Goal: Use online tool/utility: Utilize a website feature to perform a specific function

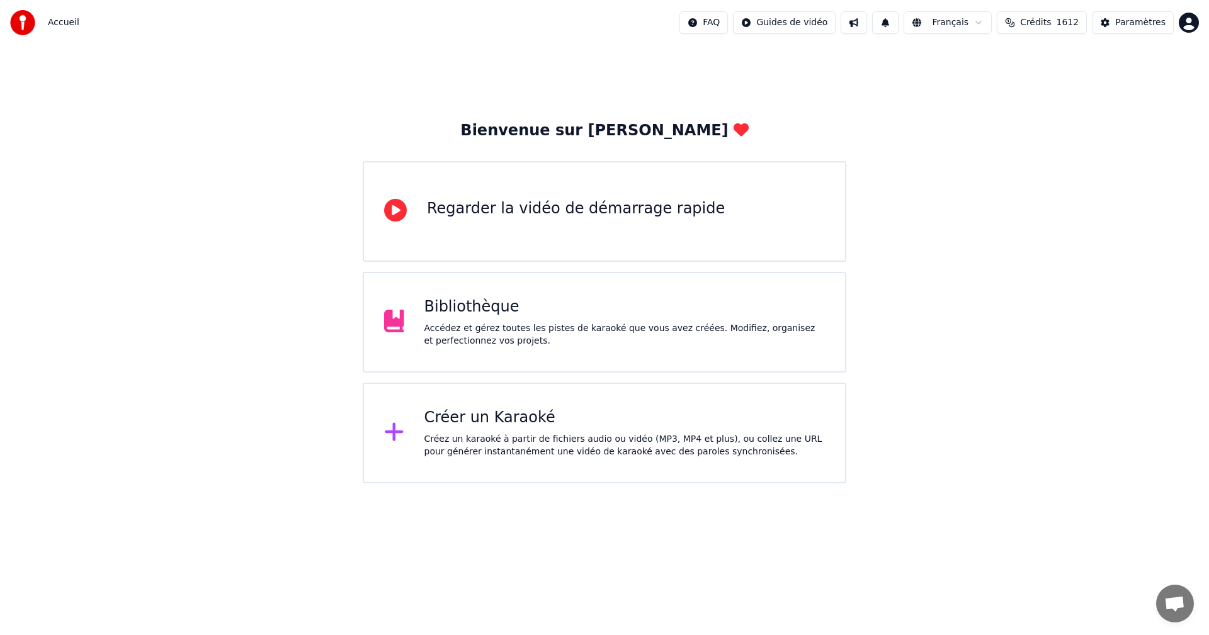
click at [627, 348] on div "Bibliothèque Accédez et gérez toutes les pistes de karaoké que vous avez créées…" at bounding box center [605, 322] width 484 height 101
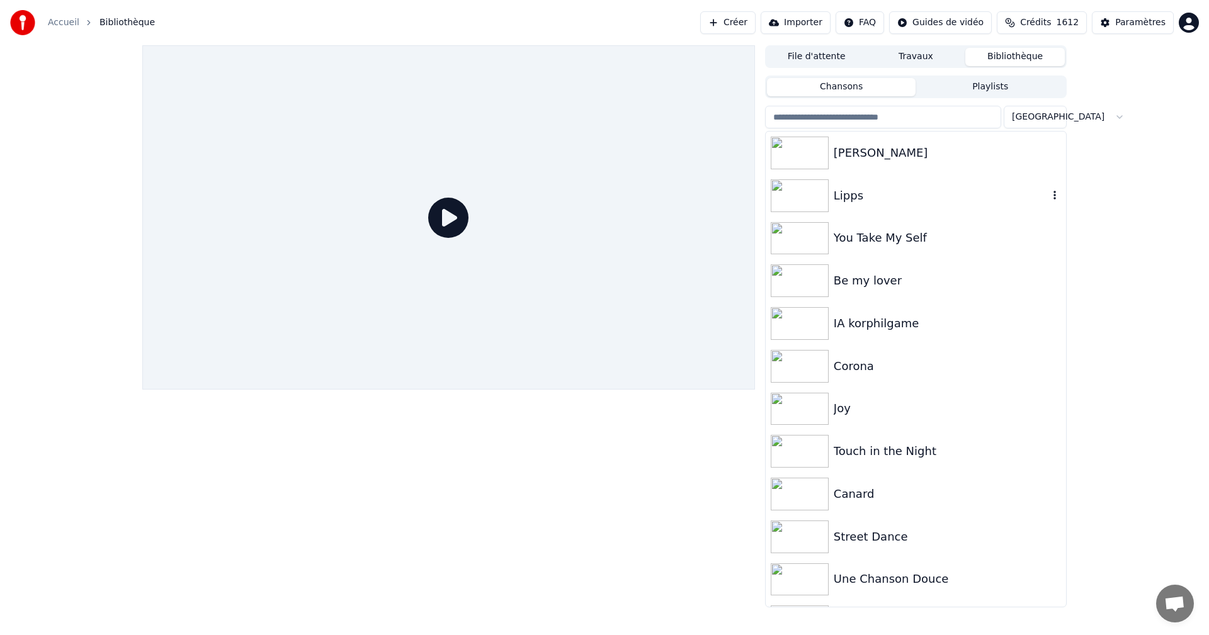
click at [805, 189] on img at bounding box center [800, 195] width 58 height 33
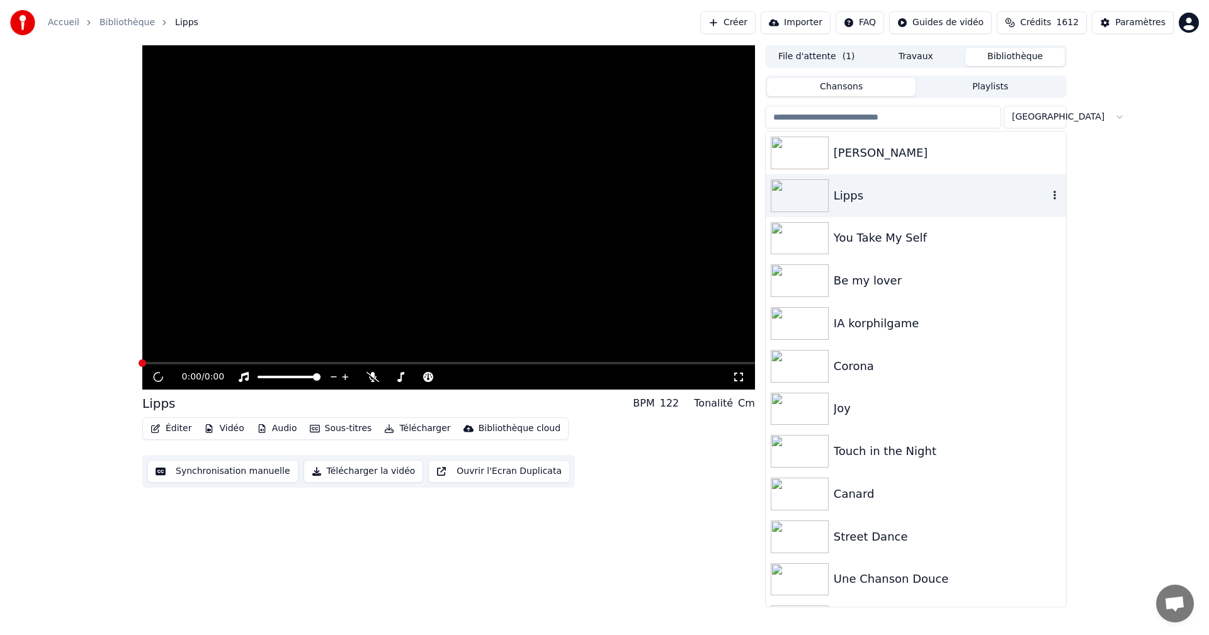
click at [805, 189] on img at bounding box center [800, 195] width 58 height 33
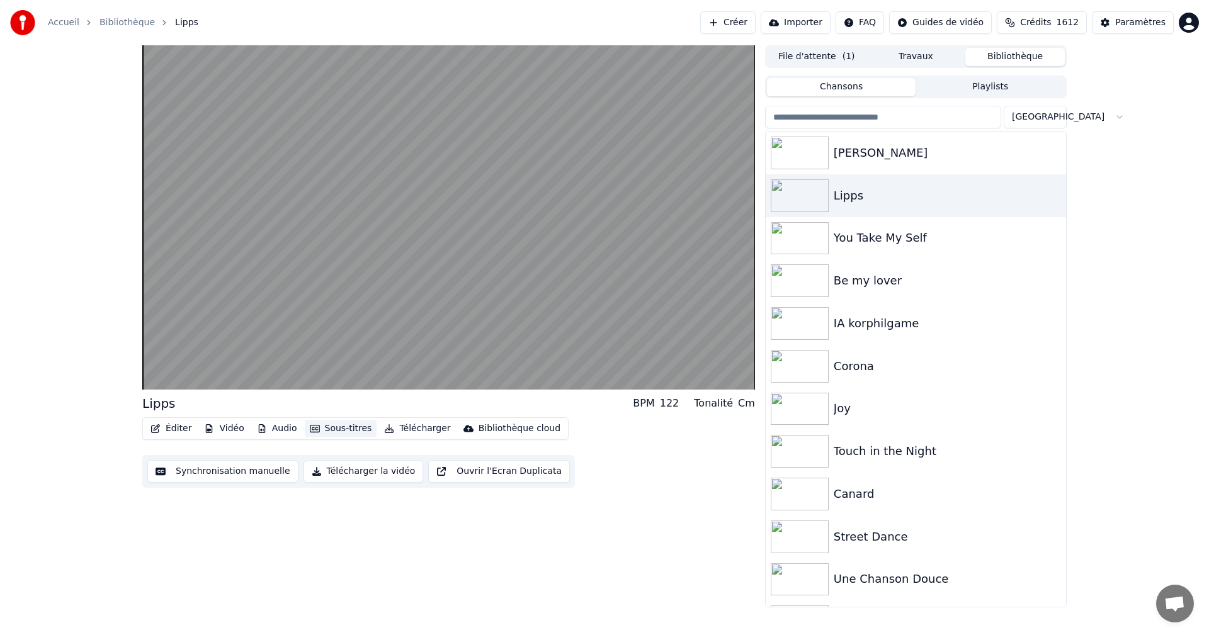
drag, startPoint x: 305, startPoint y: 433, endPoint x: 331, endPoint y: 433, distance: 25.2
click at [350, 429] on button "Sous-titres" at bounding box center [341, 429] width 72 height 18
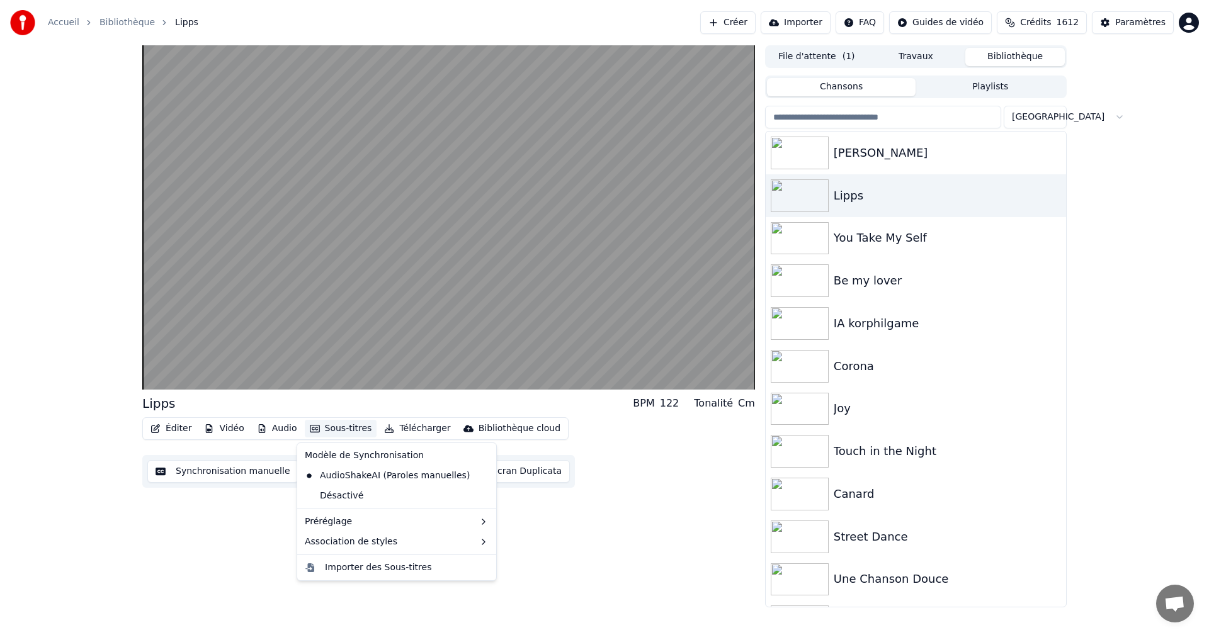
click at [350, 429] on button "Sous-titres" at bounding box center [341, 429] width 72 height 18
click at [350, 428] on button "Sous-titres" at bounding box center [341, 429] width 72 height 18
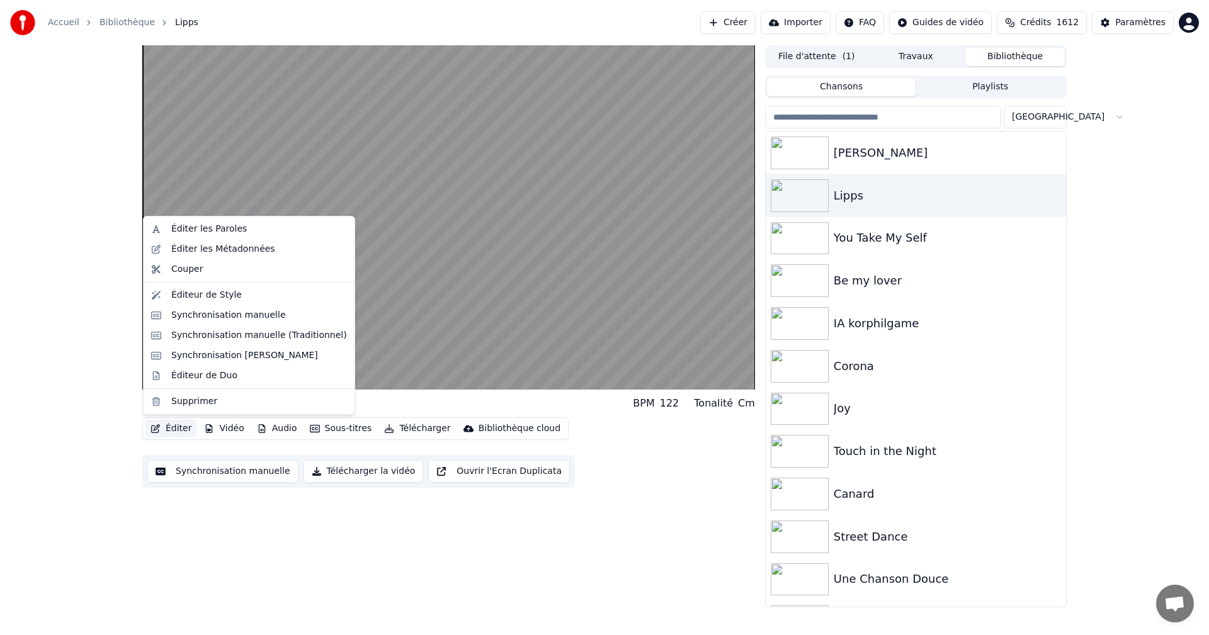
click at [177, 431] on button "Éditer" at bounding box center [170, 429] width 51 height 18
click at [232, 292] on div "Éditeur de Style" at bounding box center [206, 295] width 71 height 13
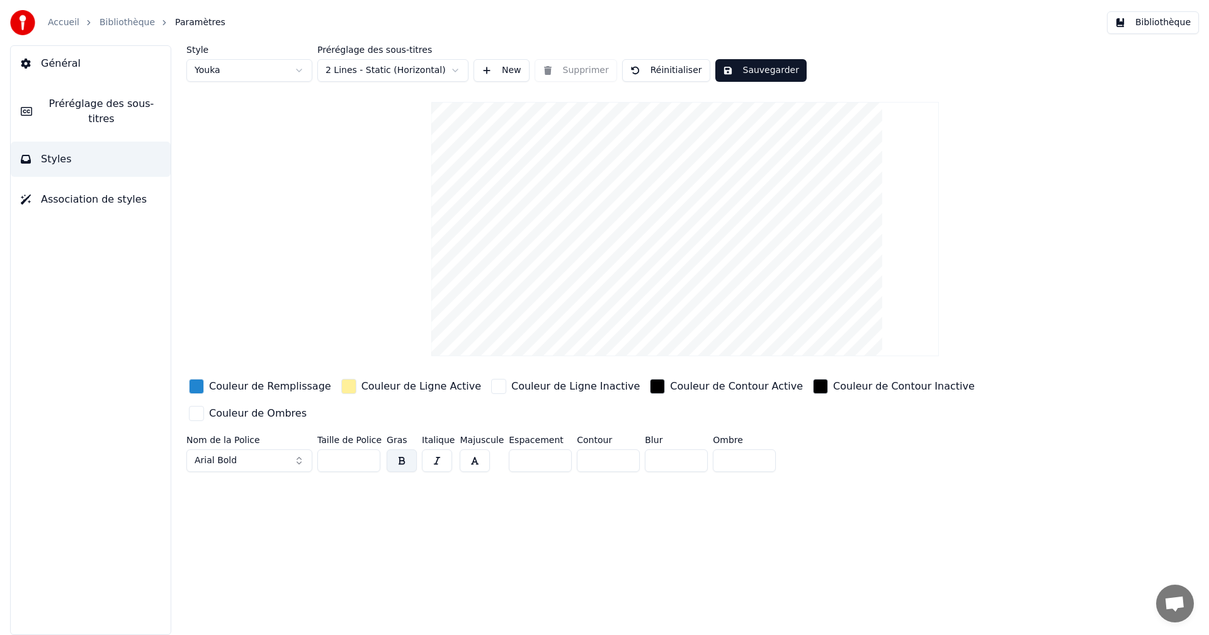
click at [433, 450] on button "button" at bounding box center [437, 461] width 30 height 23
click at [91, 108] on span "Préréglage des sous-titres" at bounding box center [101, 111] width 118 height 30
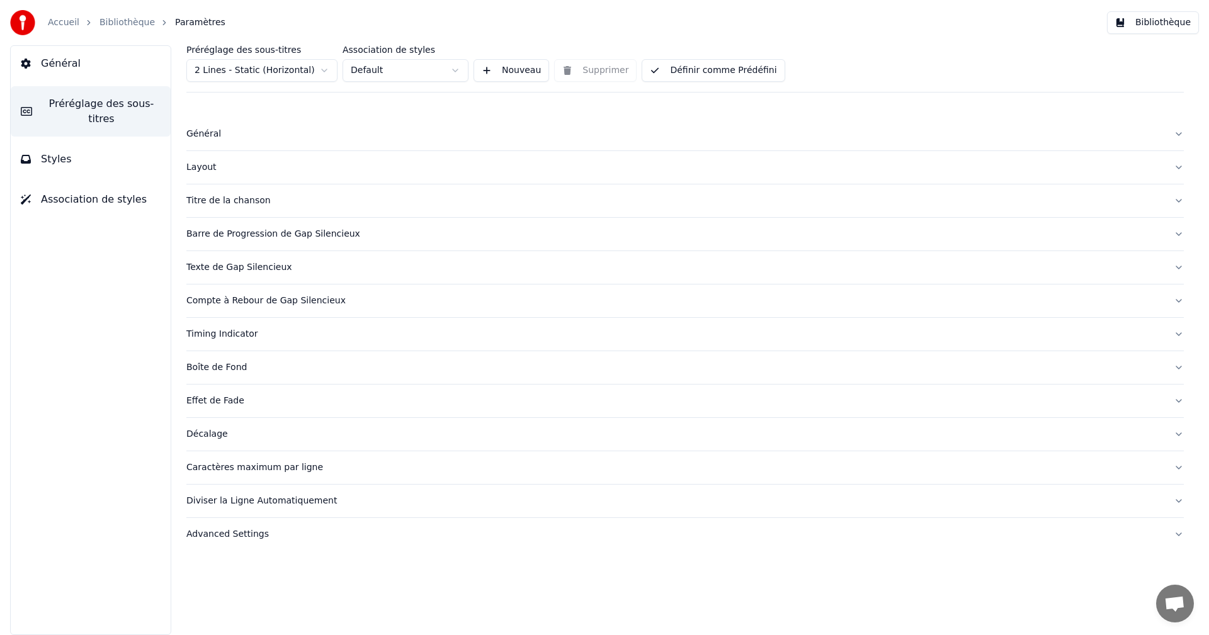
click at [252, 538] on div "Advanced Settings" at bounding box center [674, 534] width 977 height 13
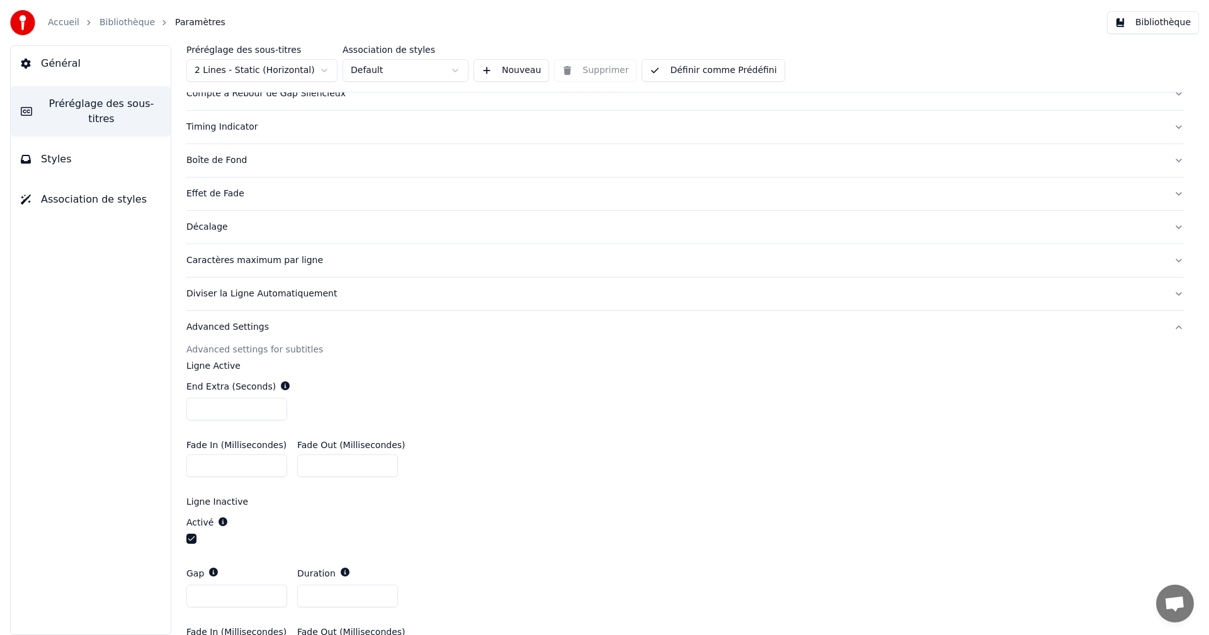
scroll to position [42, 0]
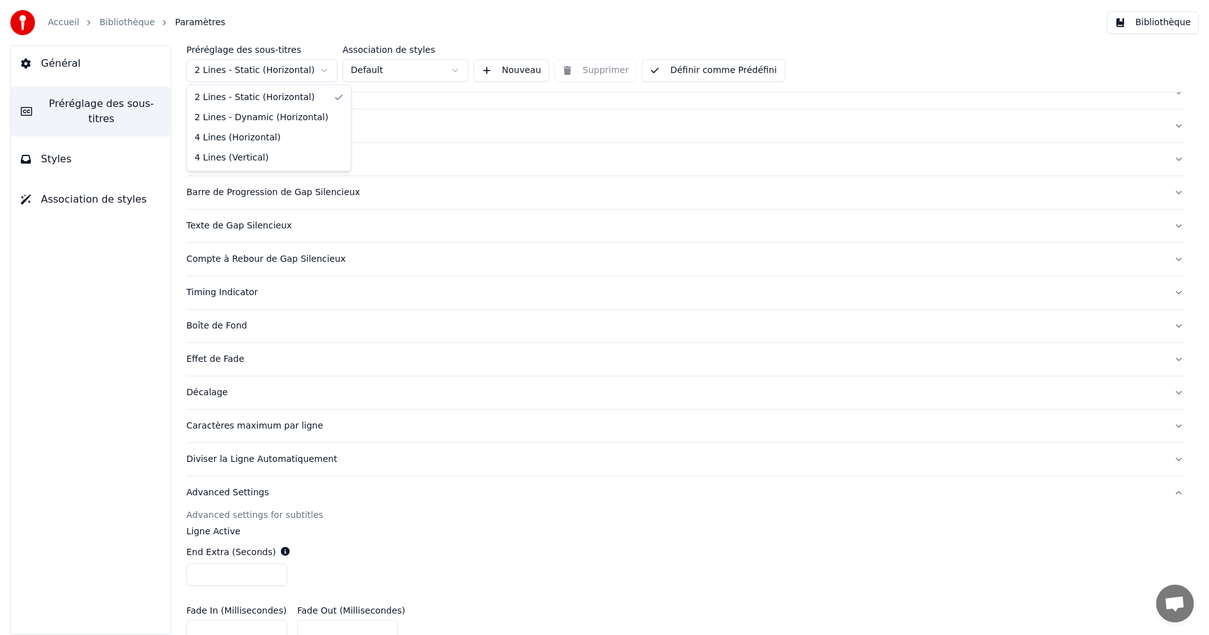
click at [326, 66] on html "Accueil Bibliothèque Paramètres Bibliothèque Général Préréglage des sous-titres…" at bounding box center [604, 317] width 1209 height 635
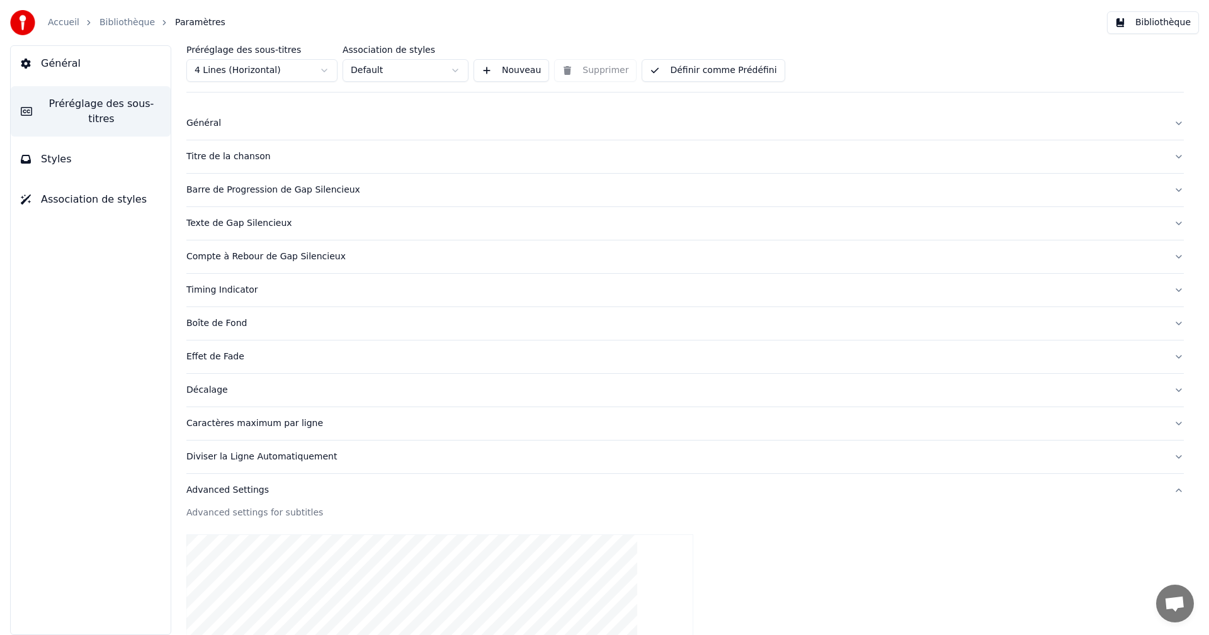
scroll to position [0, 0]
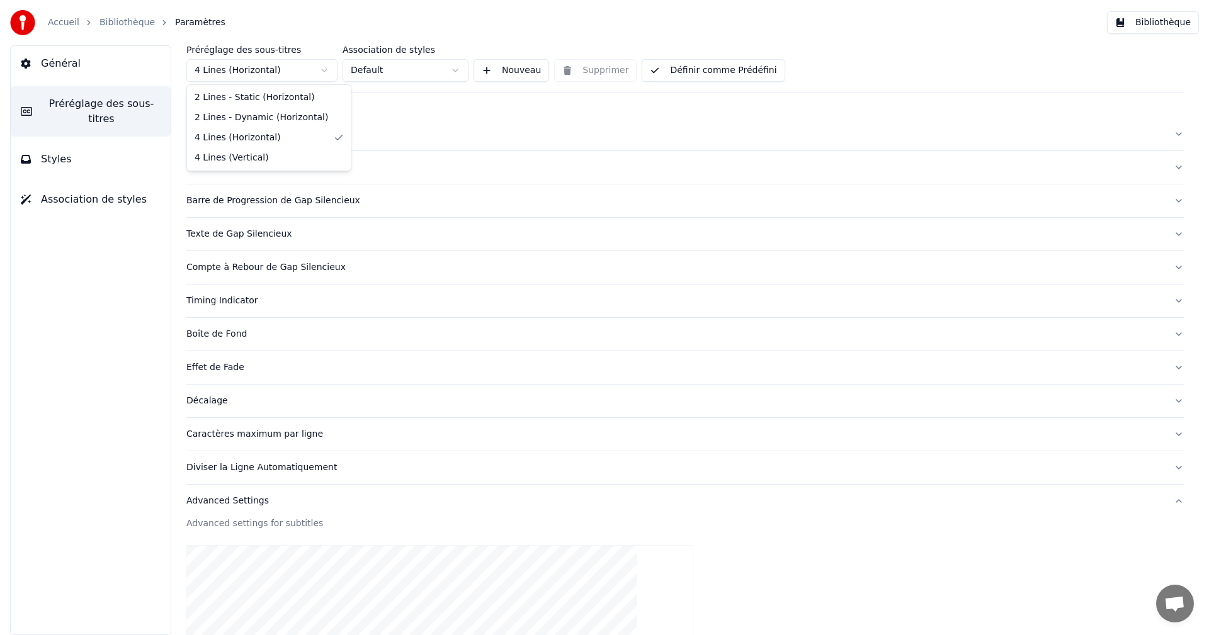
click at [307, 74] on html "Accueil Bibliothèque Paramètres Bibliothèque Général Préréglage des sous-titres…" at bounding box center [604, 317] width 1209 height 635
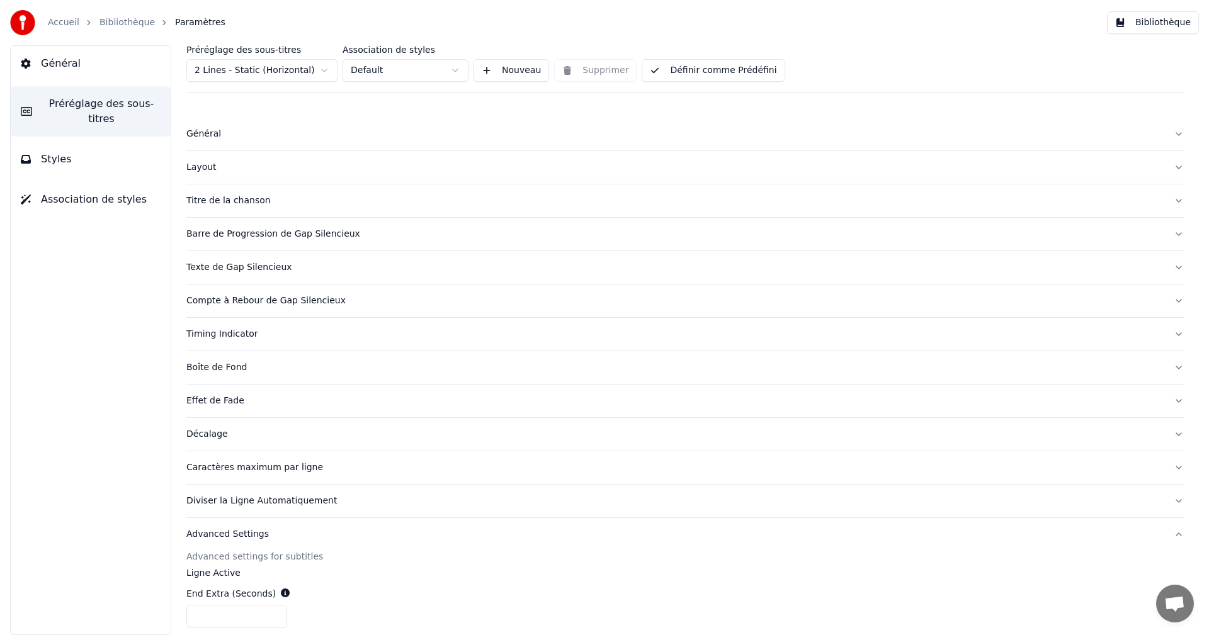
click at [1158, 26] on button "Bibliothèque" at bounding box center [1153, 22] width 92 height 23
